Goal: Task Accomplishment & Management: Manage account settings

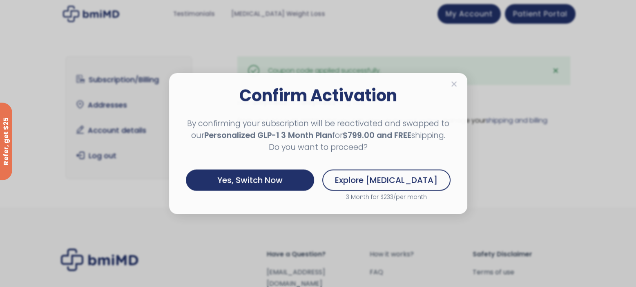
click at [459, 82] on div "Confirm Activation By confirming your subscription will be reactivated and swap…" at bounding box center [318, 143] width 298 height 141
click at [455, 80] on icon at bounding box center [454, 84] width 6 height 8
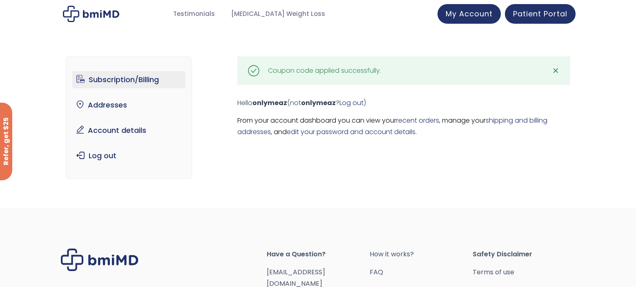
click at [156, 77] on link "Subscription/Billing" at bounding box center [128, 79] width 113 height 17
